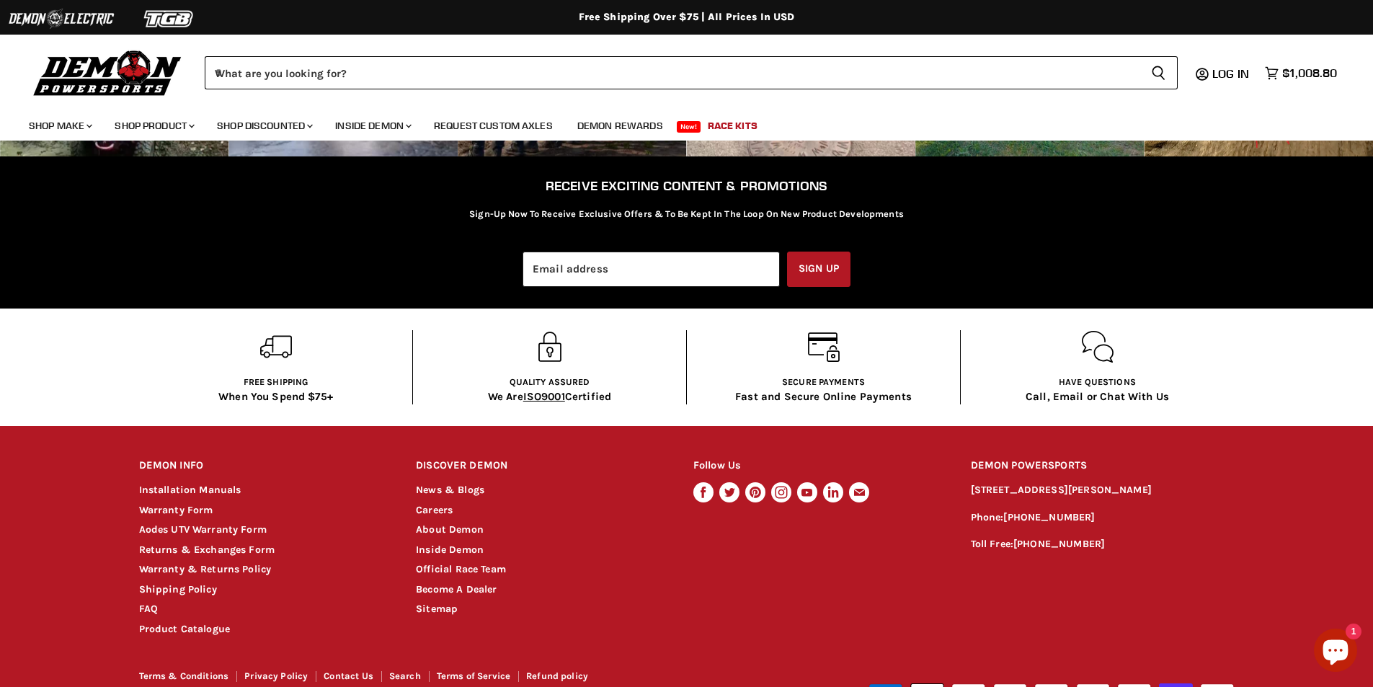
scroll to position [2776, 0]
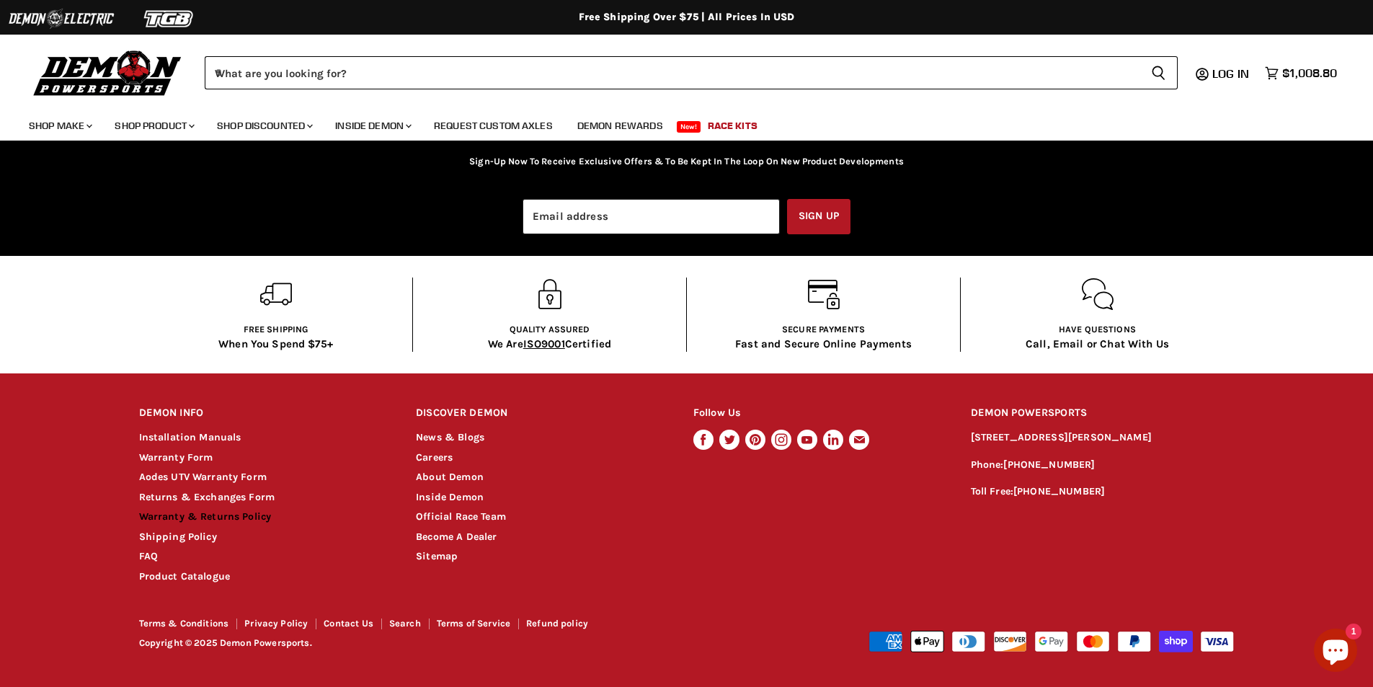
click at [215, 519] on link "Warranty & Returns Policy" at bounding box center [205, 516] width 133 height 12
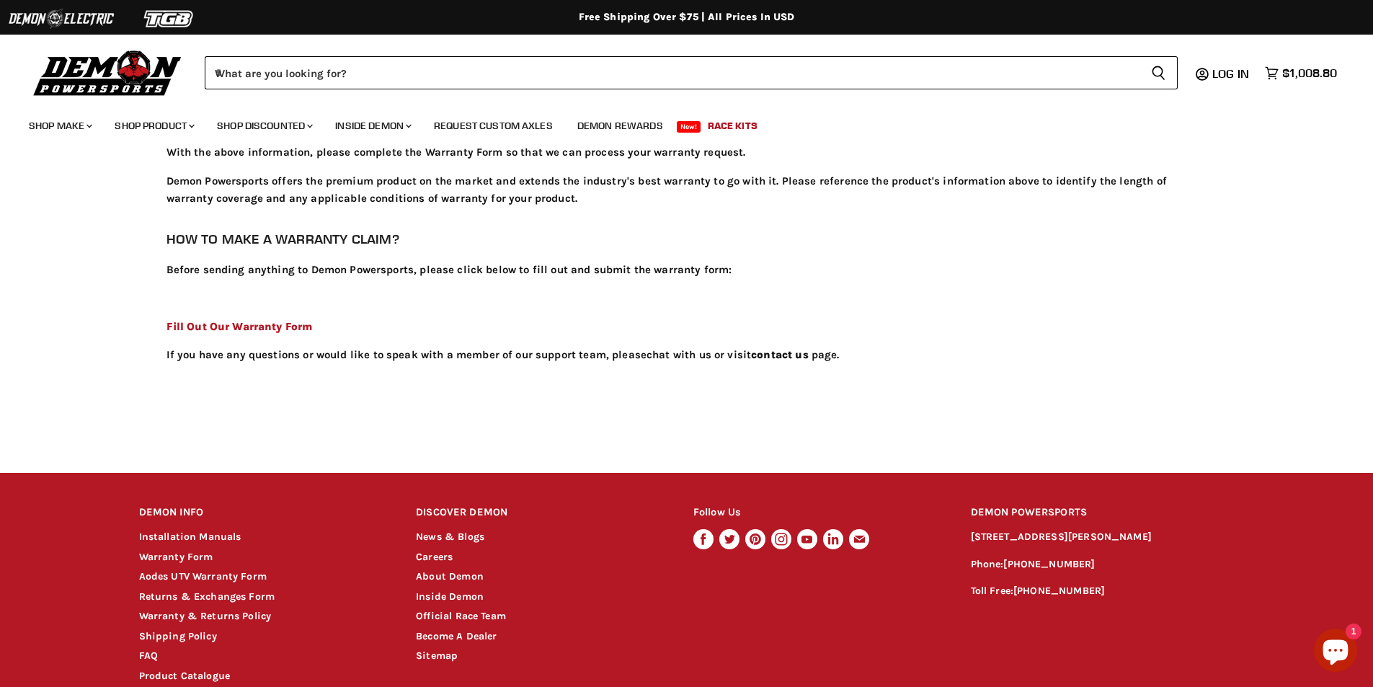
scroll to position [3990, 0]
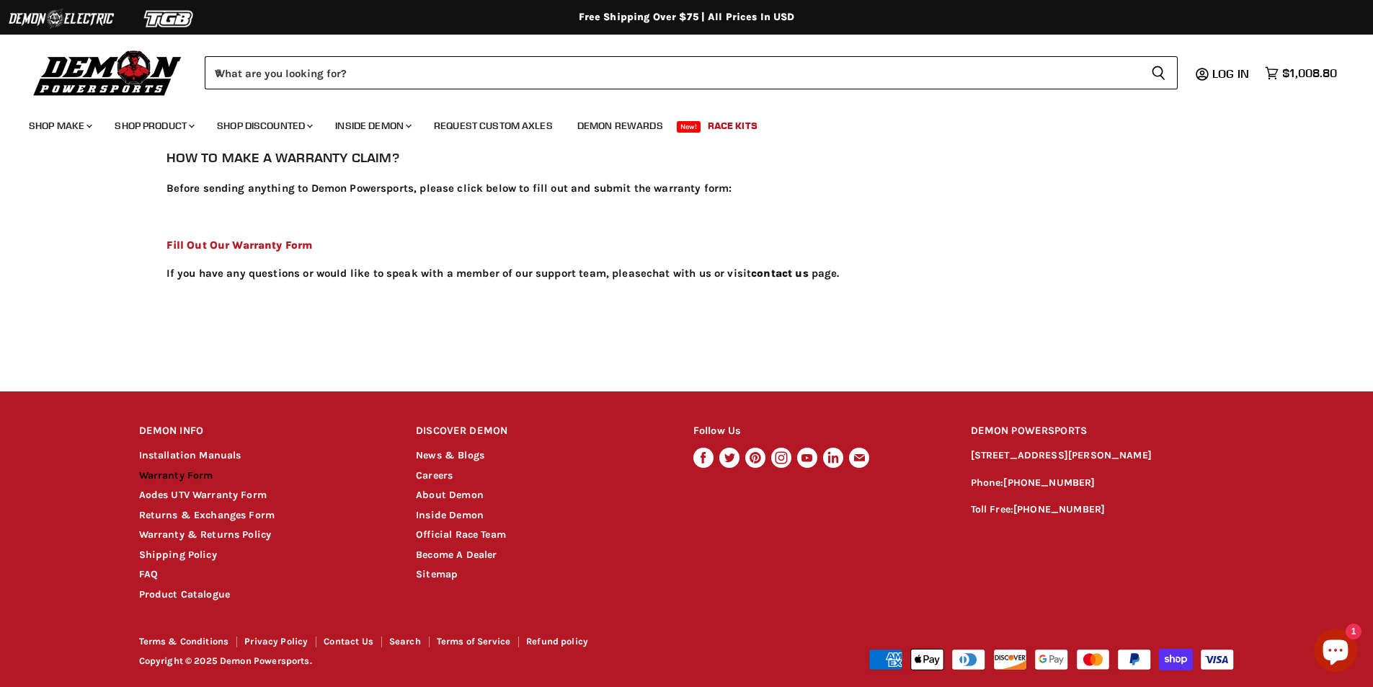
click at [174, 469] on link "Warranty Form" at bounding box center [176, 475] width 74 height 12
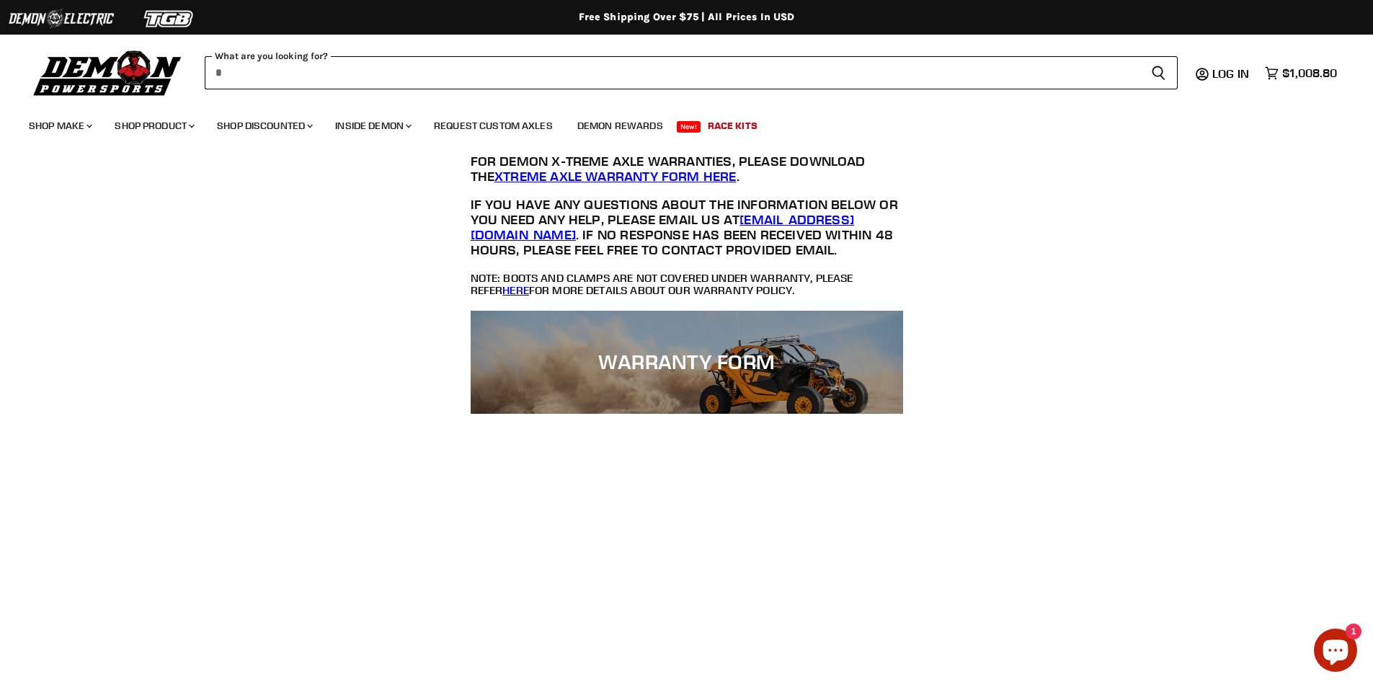
click at [659, 82] on input "When autocomplete results are available use up and down arrows to review and en…" at bounding box center [672, 72] width 935 height 33
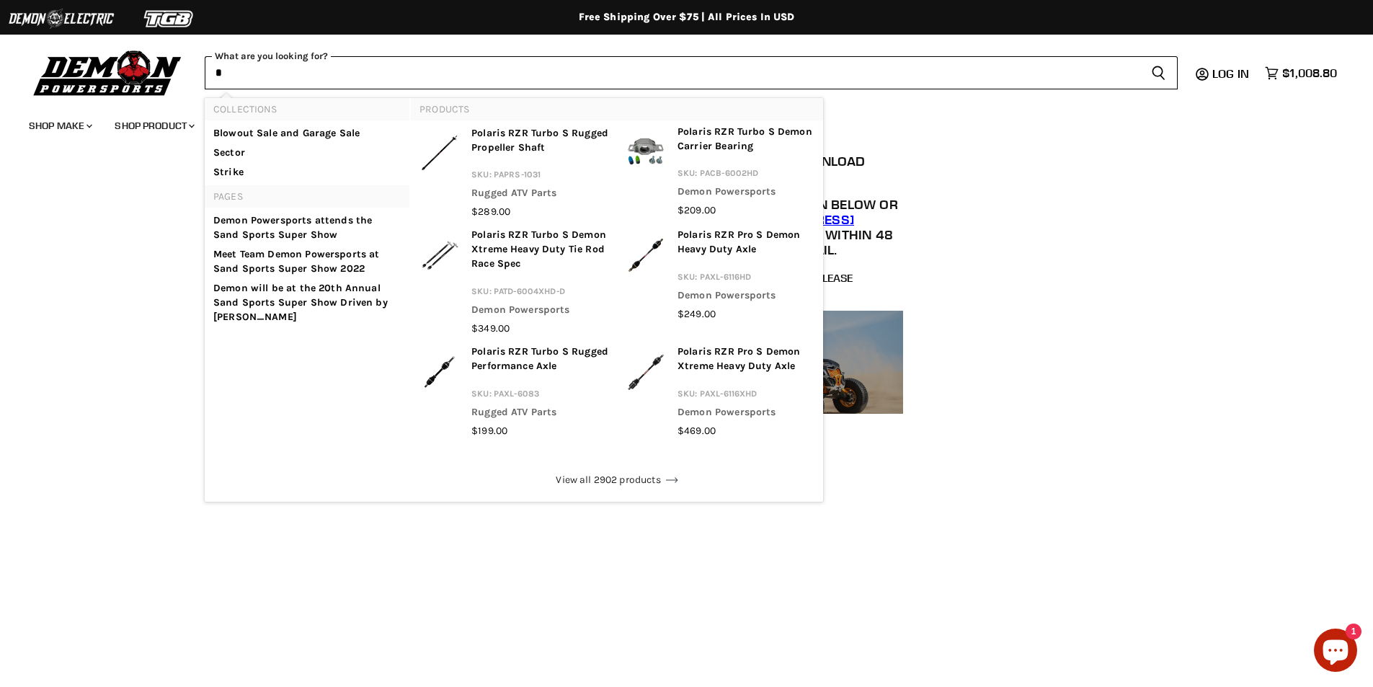
type input "*"
drag, startPoint x: 1134, startPoint y: 210, endPoint x: 275, endPoint y: 44, distance: 875.8
click at [1135, 210] on div "For Demon X-Treme Axle Warranties, please download the Xtreme Axle Warranty For…" at bounding box center [686, 226] width 1373 height 170
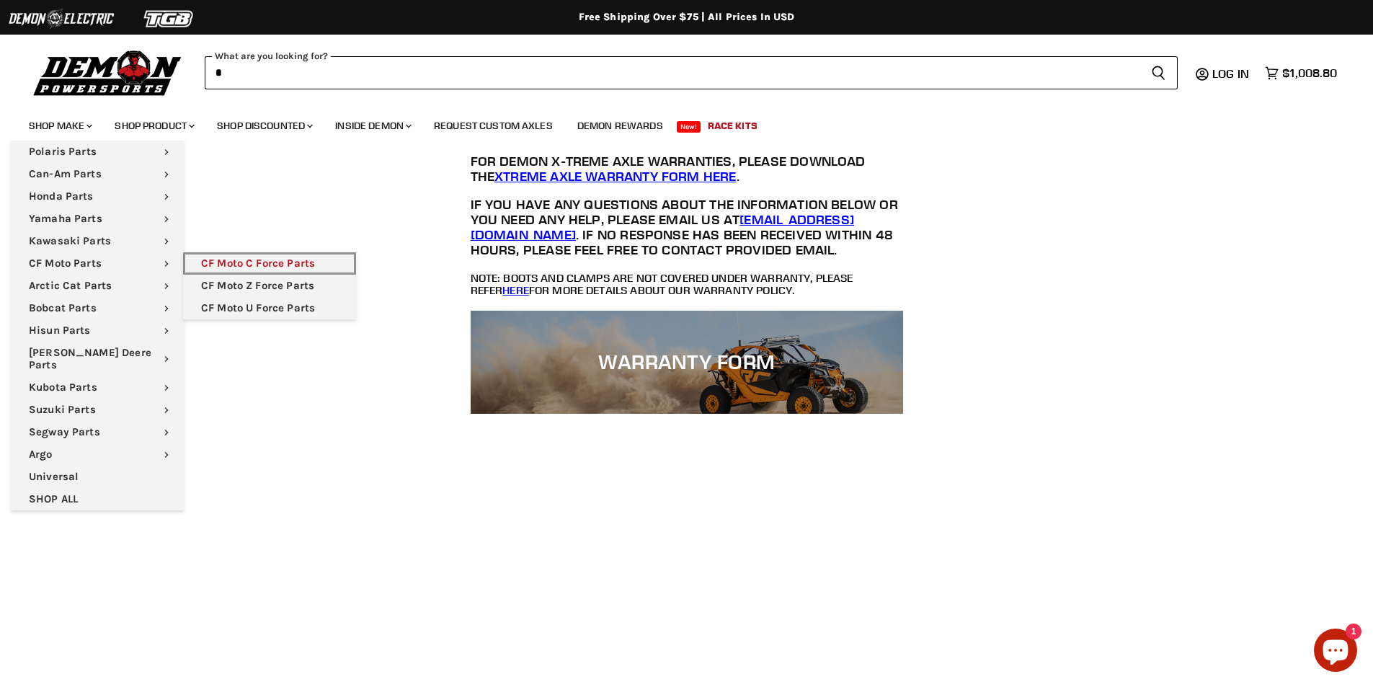
click at [289, 265] on link "CF Moto C Force Parts" at bounding box center [269, 263] width 173 height 22
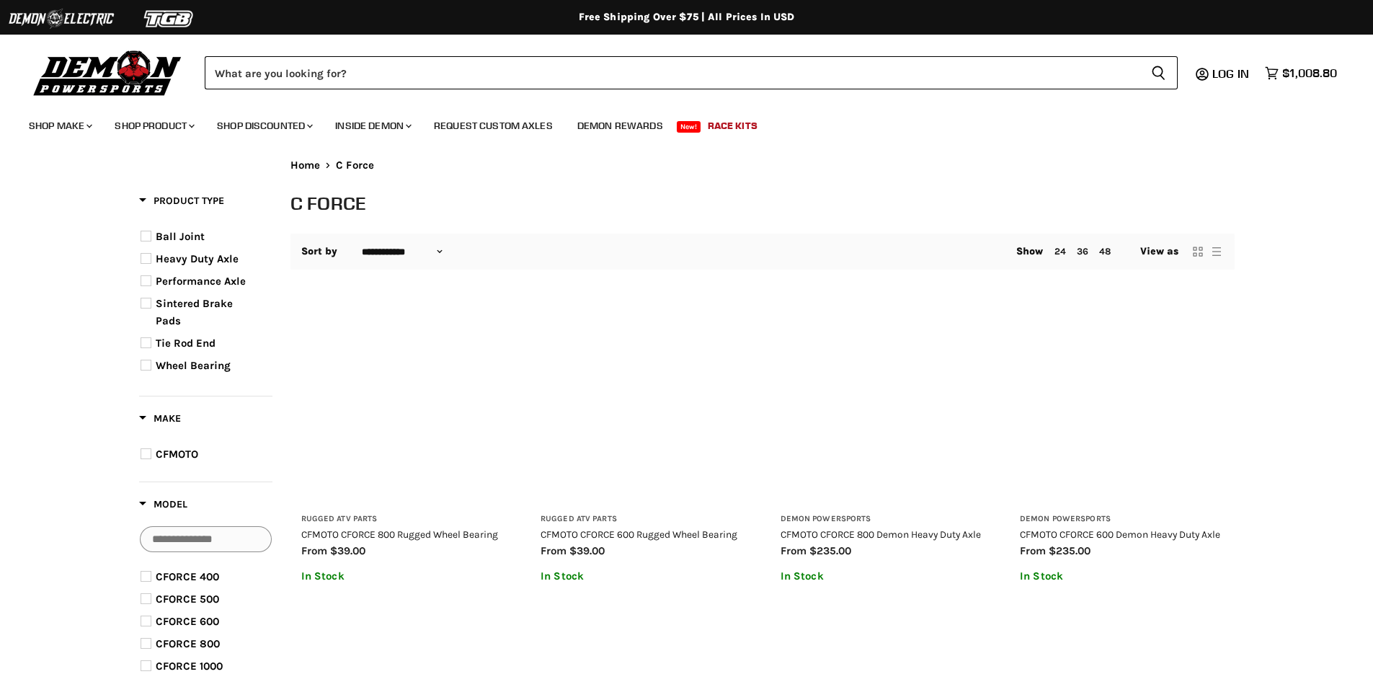
select select "**********"
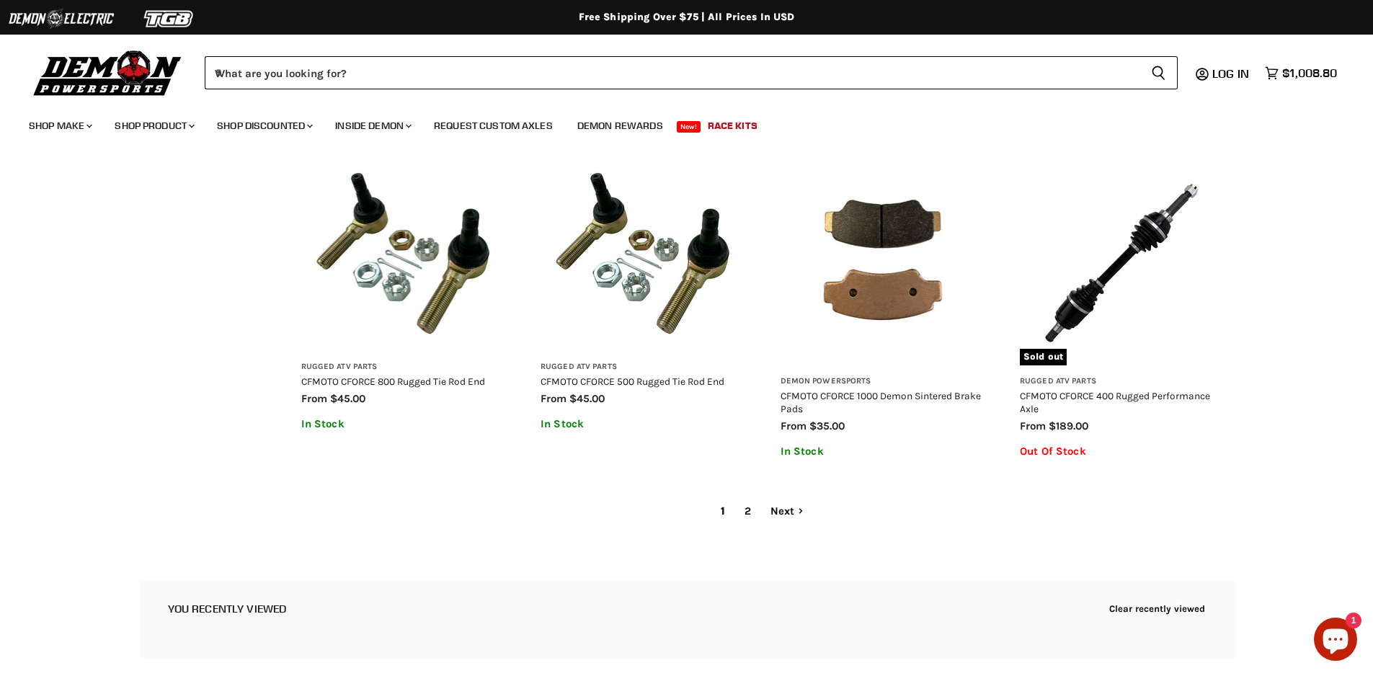
scroll to position [2205, 0]
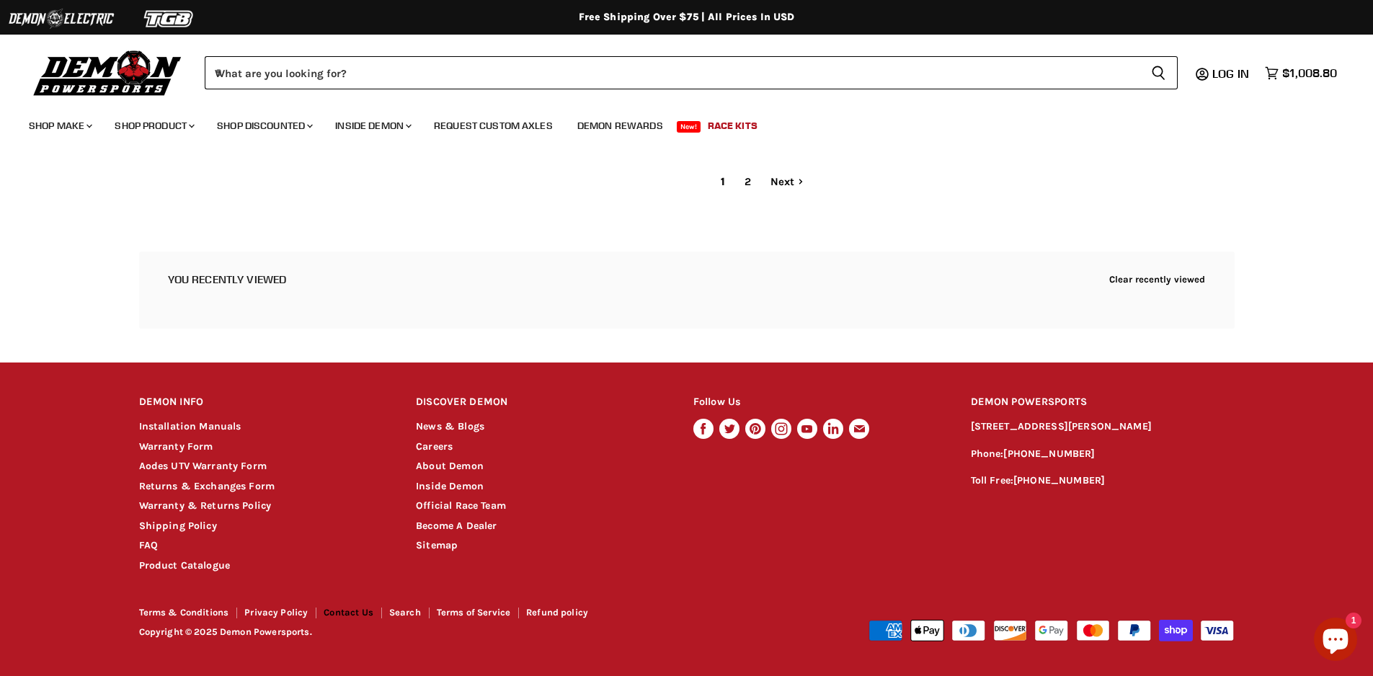
click at [339, 610] on link "Contact Us" at bounding box center [349, 612] width 50 height 11
